Goal: Navigation & Orientation: Find specific page/section

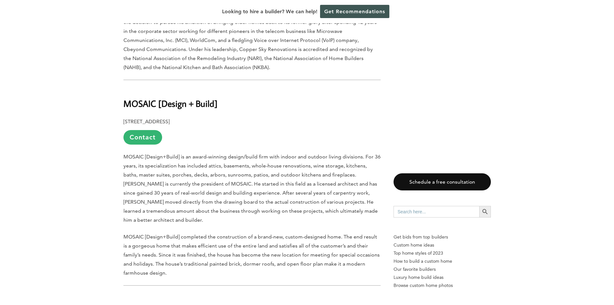
scroll to position [617, 0]
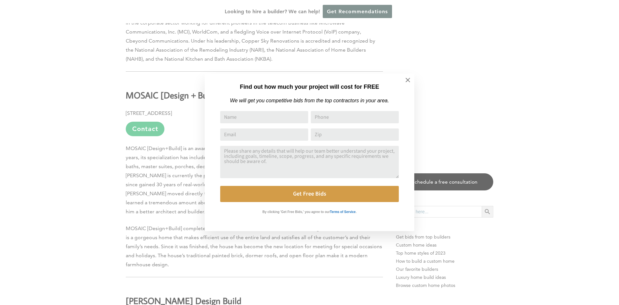
click at [405, 80] on icon at bounding box center [407, 79] width 7 height 7
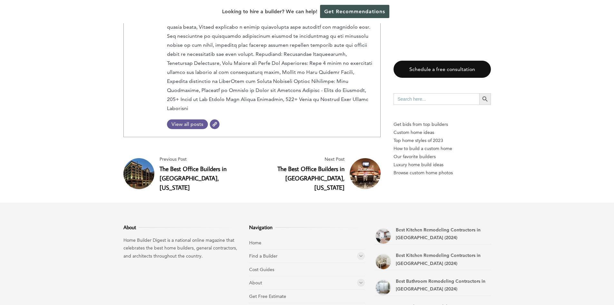
scroll to position [2210, 0]
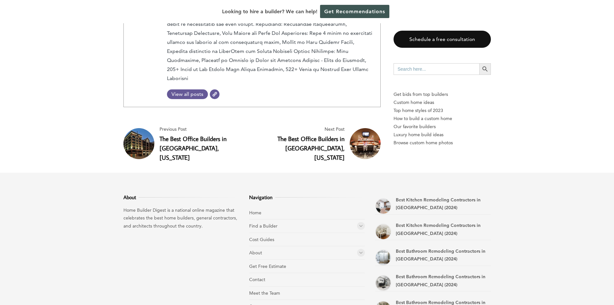
click at [256, 246] on li "About Rankings" at bounding box center [307, 253] width 116 height 14
click at [256, 250] on link "About" at bounding box center [255, 253] width 13 height 6
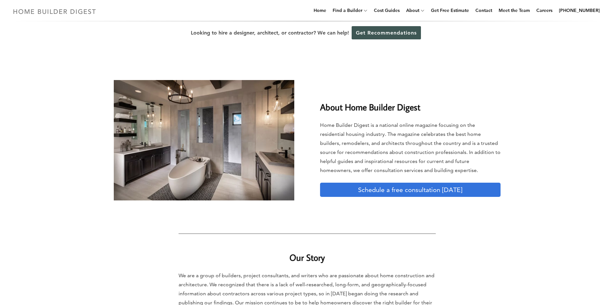
click at [74, 10] on img at bounding box center [54, 11] width 89 height 13
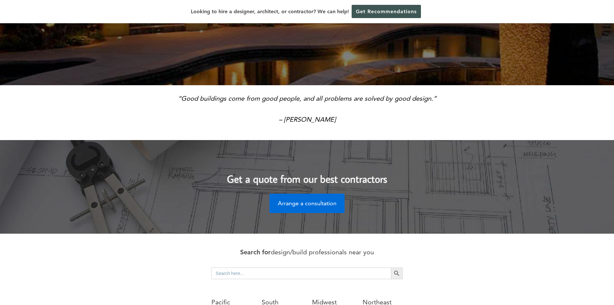
scroll to position [290, 0]
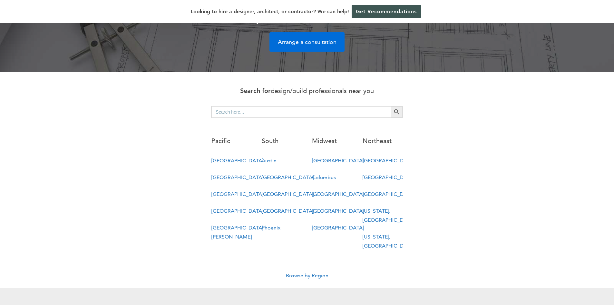
click at [271, 174] on link "[GEOGRAPHIC_DATA]" at bounding box center [288, 177] width 52 height 6
